Goal: Information Seeking & Learning: Understand process/instructions

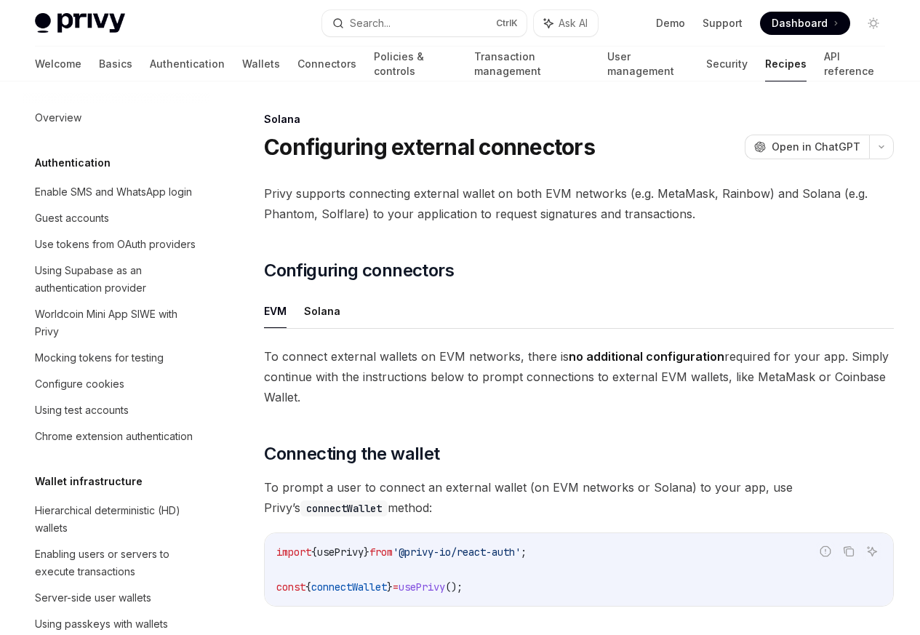
scroll to position [2330, 0]
